Goal: Navigation & Orientation: Find specific page/section

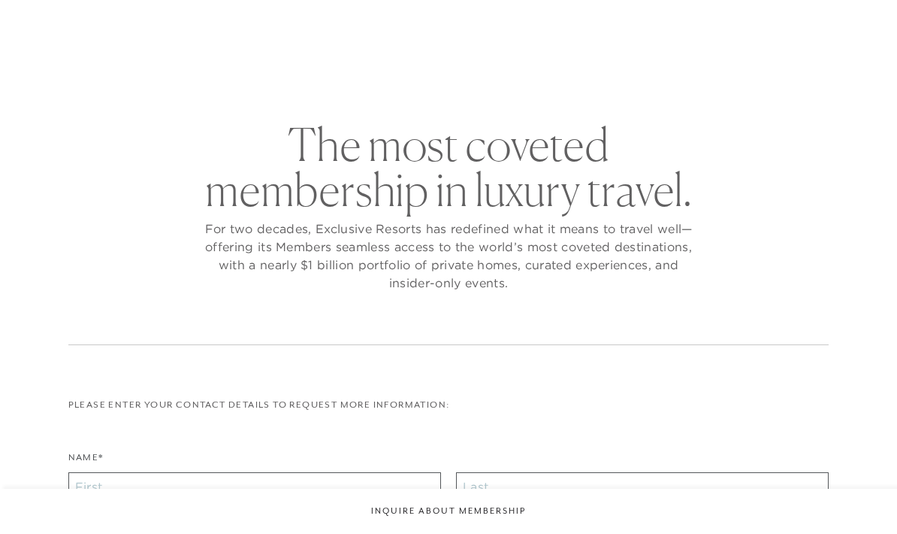
checkbox input "false"
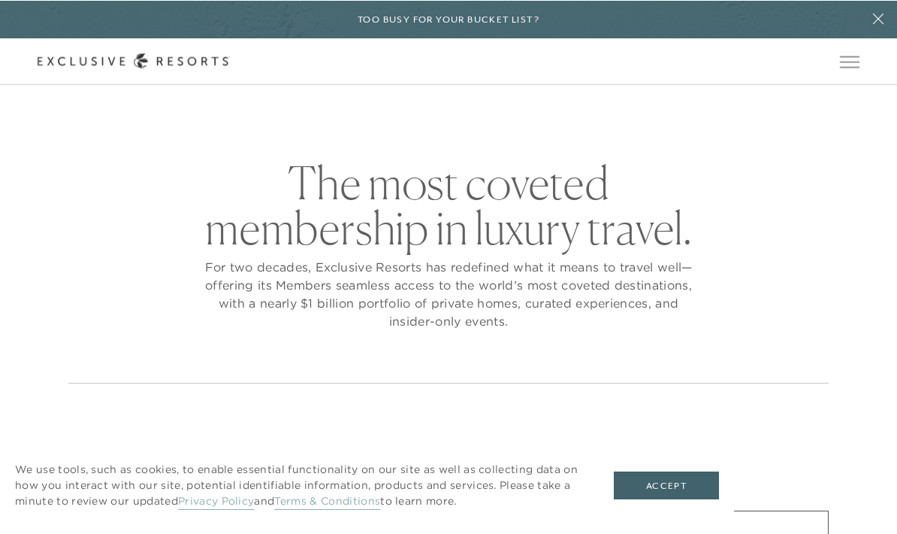
click at [844, 64] on span "Open navigation" at bounding box center [850, 61] width 20 height 11
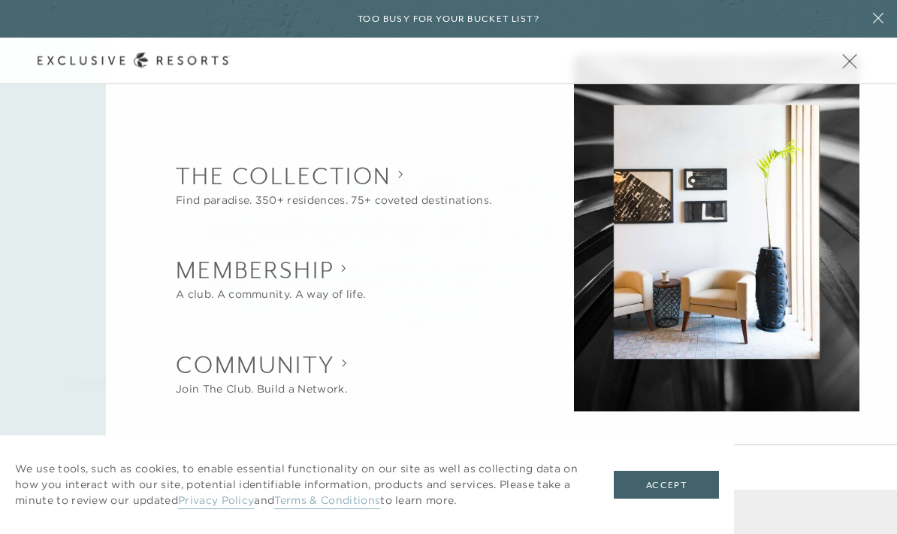
click at [855, 66] on button "Open navigation" at bounding box center [850, 61] width 20 height 11
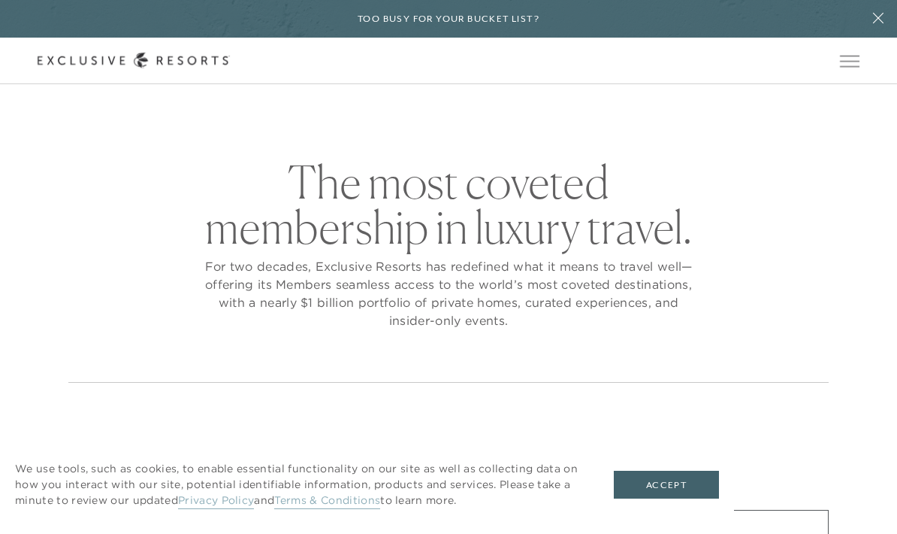
click at [701, 484] on button "Accept" at bounding box center [666, 485] width 105 height 29
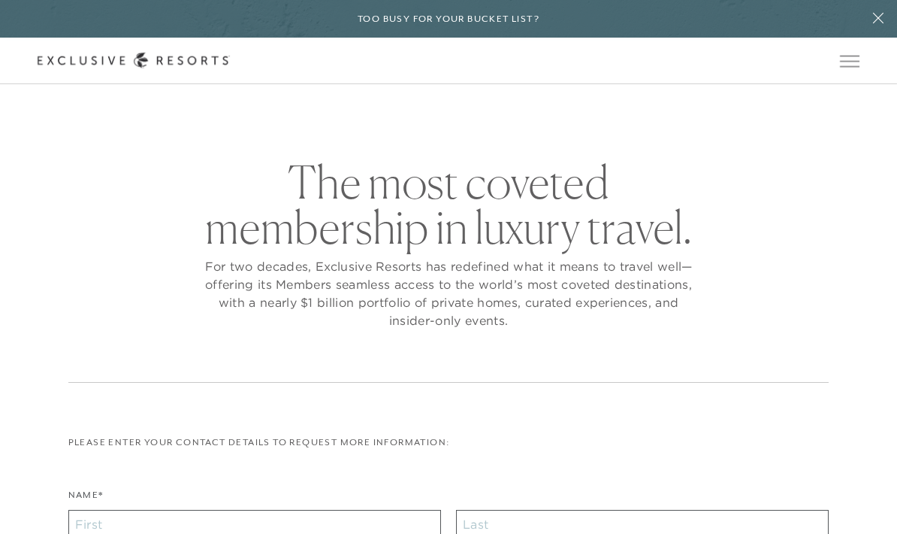
click at [888, 26] on button at bounding box center [879, 19] width 38 height 38
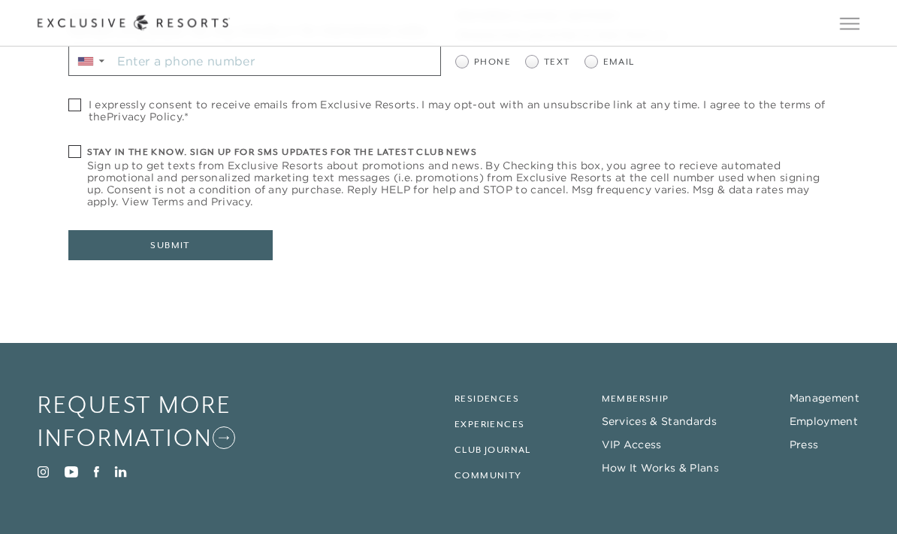
scroll to position [604, 0]
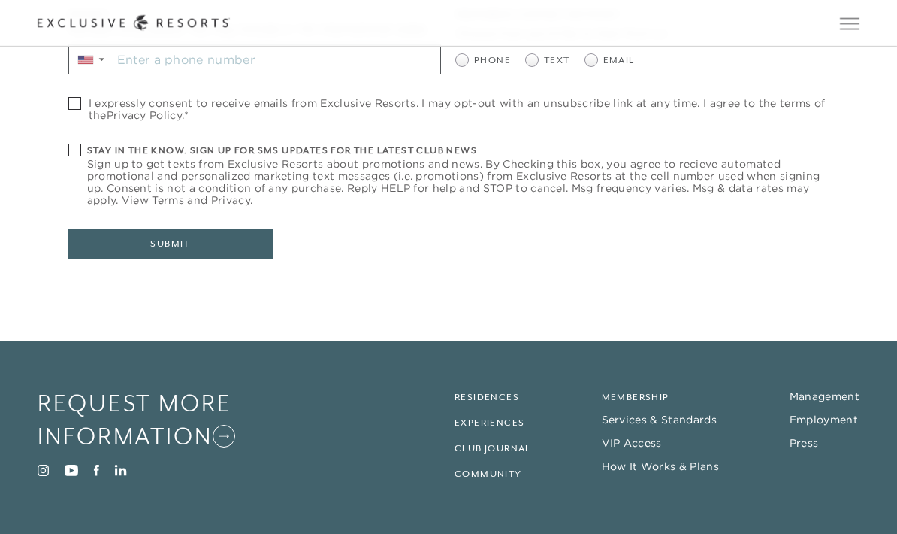
click at [667, 392] on link "Membership" at bounding box center [636, 397] width 68 height 11
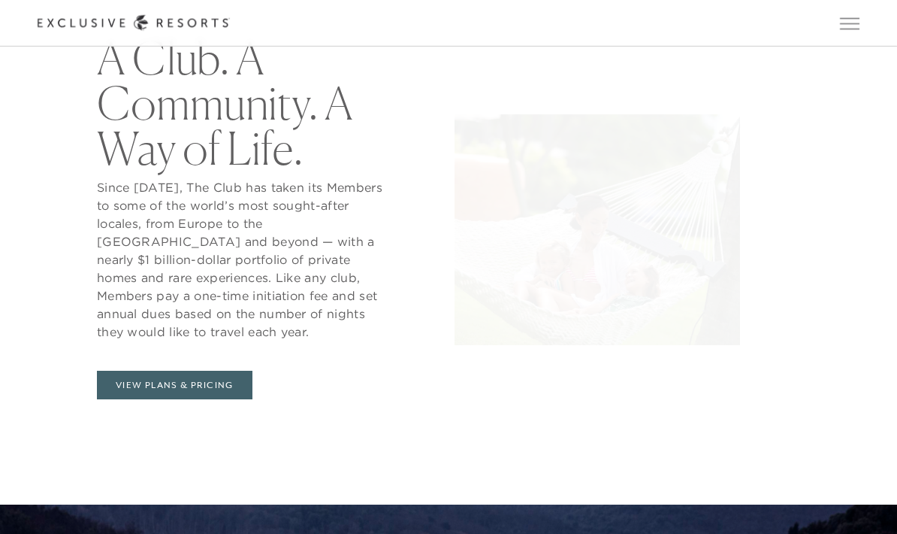
scroll to position [664, 0]
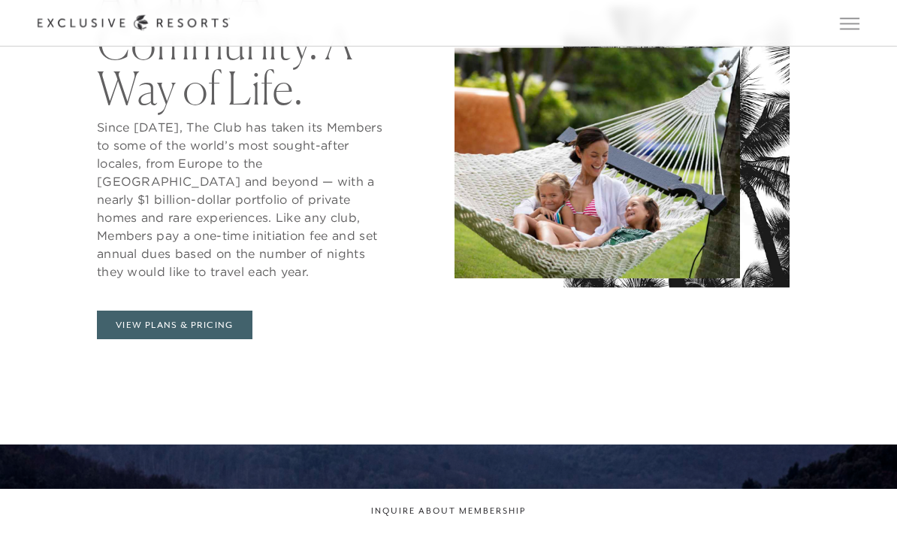
click at [854, 24] on span "Open navigation" at bounding box center [850, 23] width 20 height 11
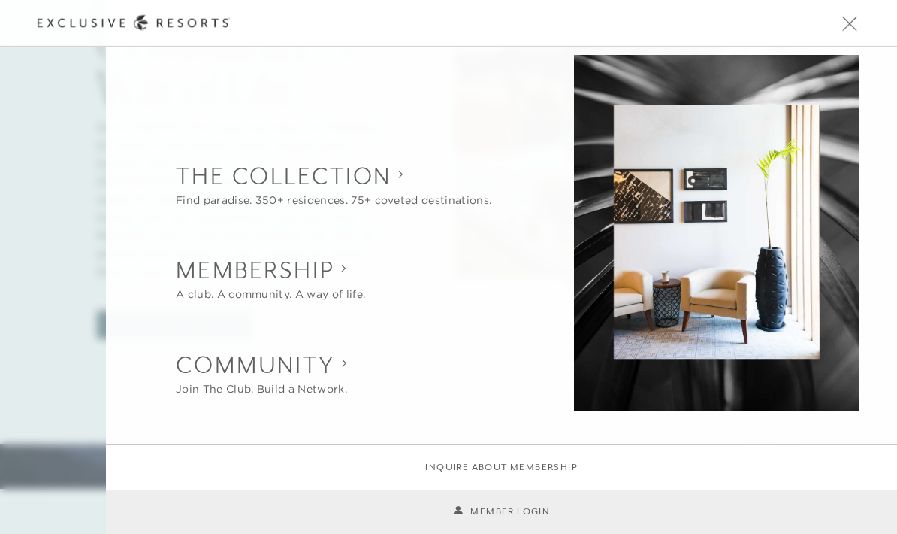
click at [552, 503] on li "Member Login" at bounding box center [502, 511] width 792 height 44
click at [526, 506] on link "Member Login" at bounding box center [501, 511] width 97 height 14
